Goal: Check status

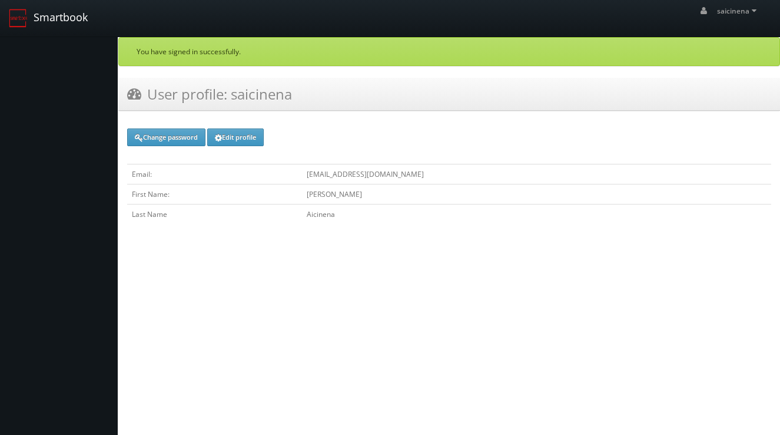
click at [59, 11] on link "Smartbook" at bounding box center [48, 18] width 97 height 37
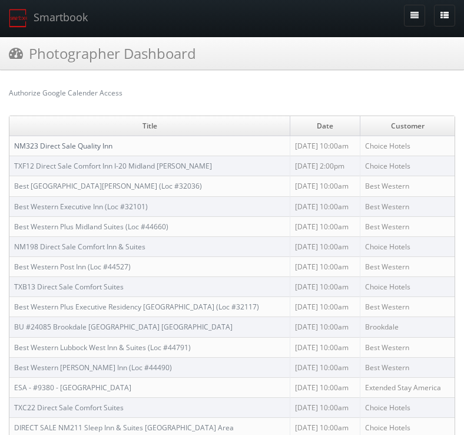
click at [85, 147] on link "NM323 Direct Sale Quality Inn" at bounding box center [63, 146] width 98 height 10
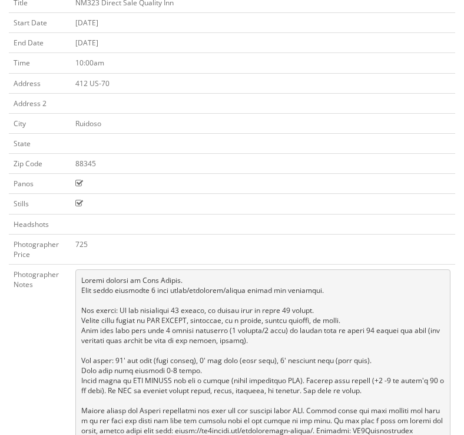
scroll to position [95, 0]
click at [114, 4] on td "NM323 Direct Sale Quality Inn" at bounding box center [263, 4] width 385 height 20
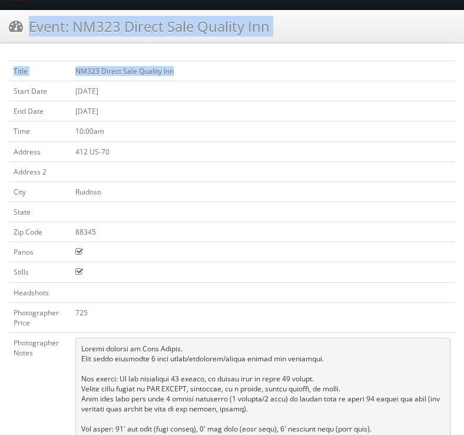
scroll to position [0, 0]
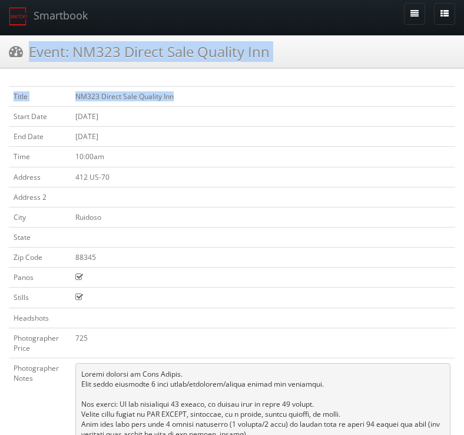
drag, startPoint x: 174, startPoint y: 4, endPoint x: 126, endPoint y: 4, distance: 48.3
click at [126, 4] on body "Smartbook Toggle Side Navigation Toggle Top Navigation [GEOGRAPHIC_DATA] [GEOGR…" at bounding box center [232, 312] width 464 height 628
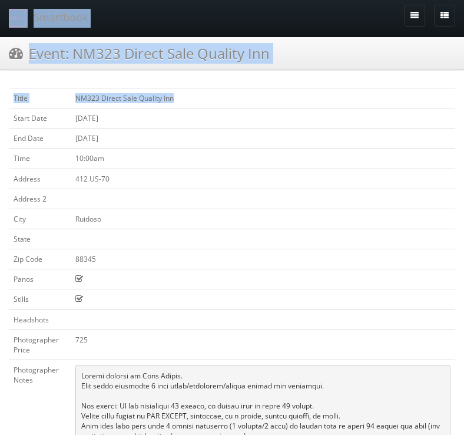
click at [177, 97] on td "NM323 Direct Sale Quality Inn" at bounding box center [263, 98] width 385 height 20
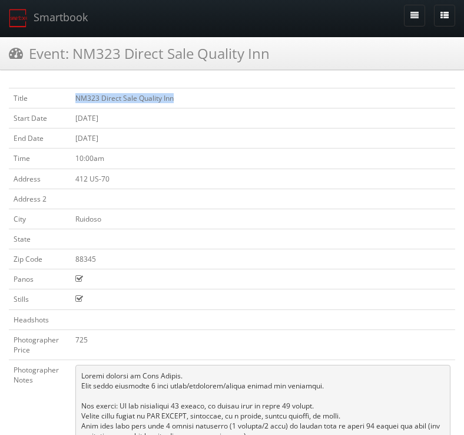
drag, startPoint x: 177, startPoint y: 97, endPoint x: 83, endPoint y: 99, distance: 93.6
click at [83, 99] on td "NM323 Direct Sale Quality Inn" at bounding box center [263, 98] width 385 height 20
copy td "NM323 Direct Sale Quality Inn"
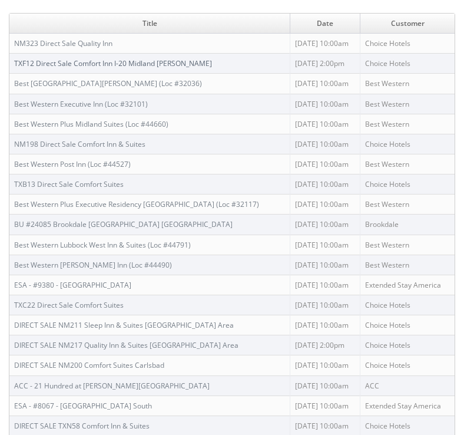
scroll to position [100, 0]
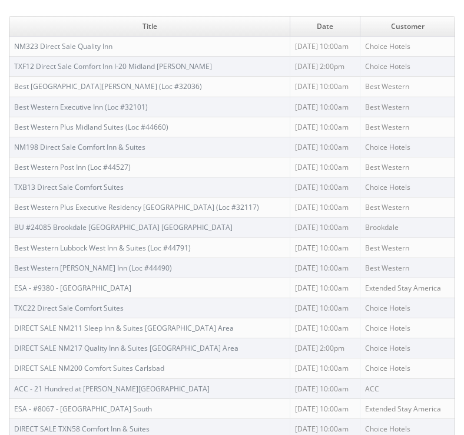
click at [65, 9] on div "Title Date Customer NM323 Direct Sale Quality Inn [DATE] 10:00am Choice Hotels …" at bounding box center [232, 243] width 464 height 472
